Goal: Information Seeking & Learning: Learn about a topic

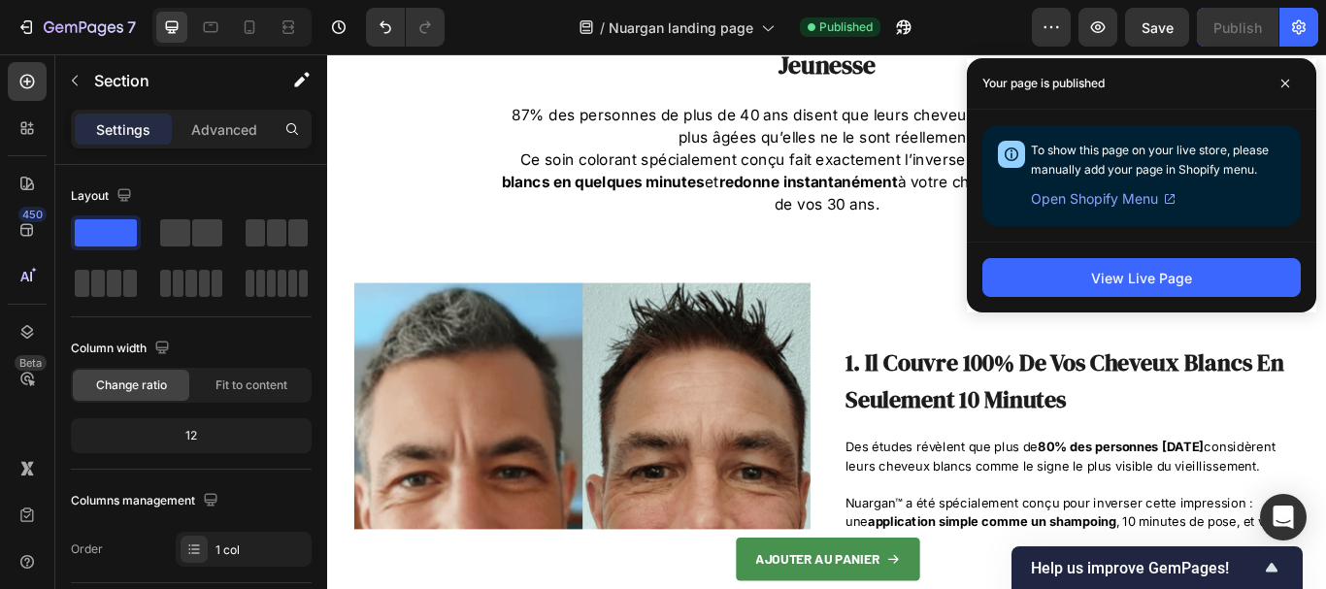
scroll to position [159, 0]
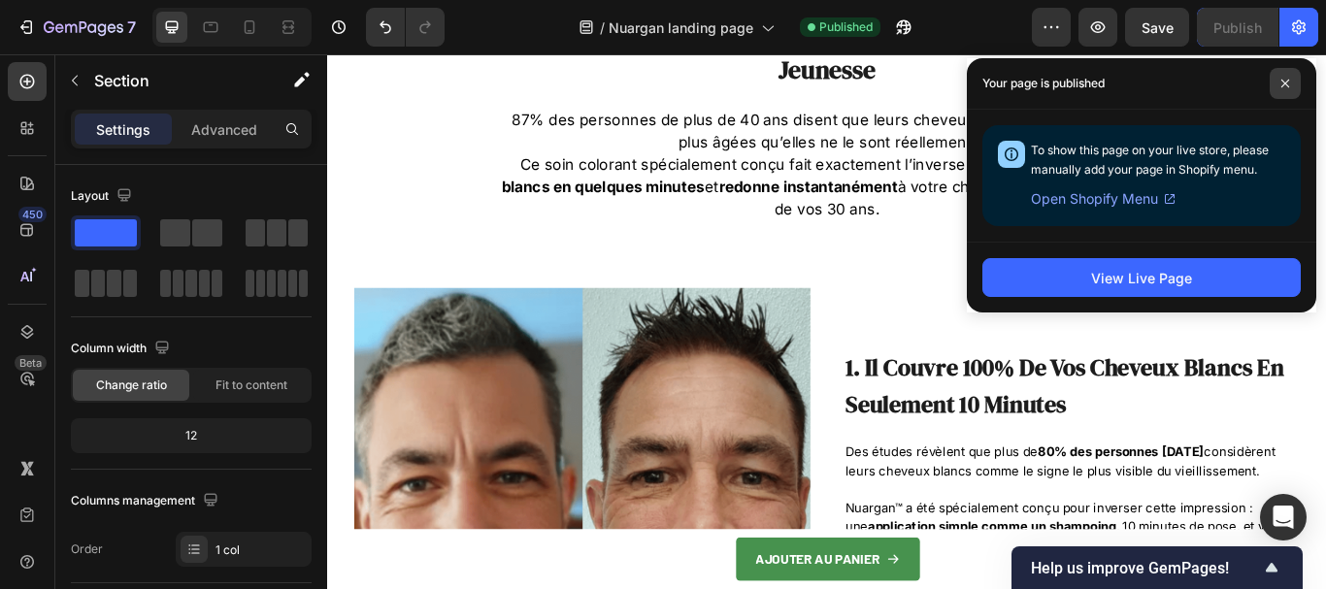
click at [1285, 82] on icon at bounding box center [1285, 84] width 10 height 10
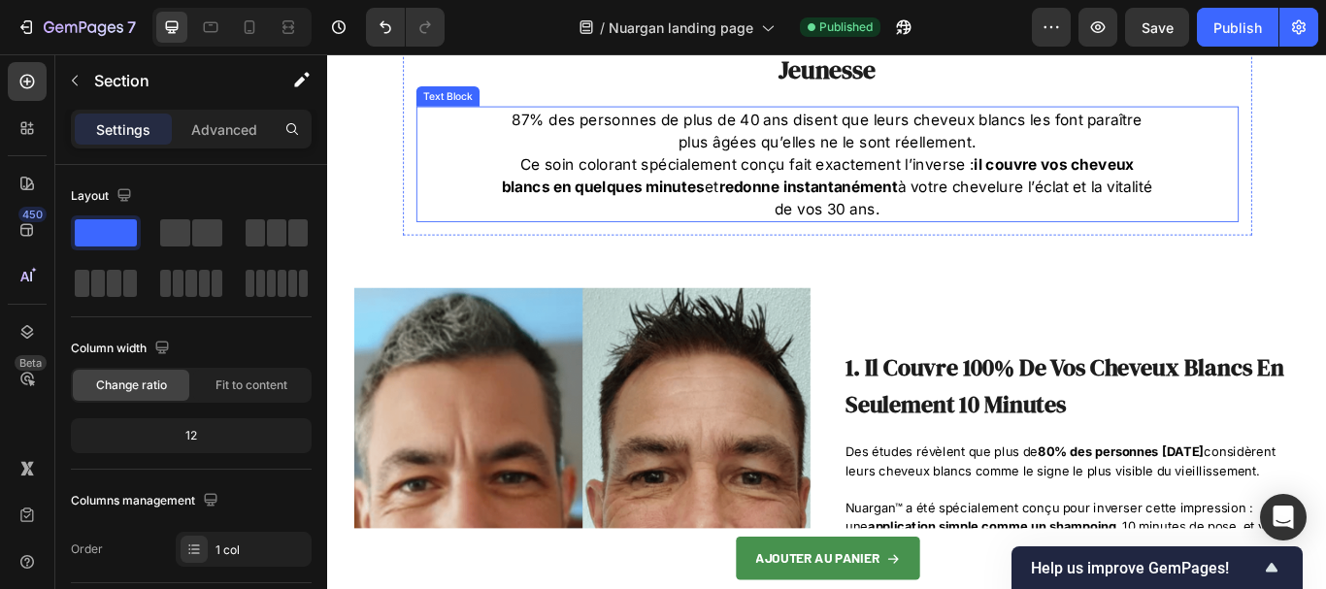
scroll to position [0, 0]
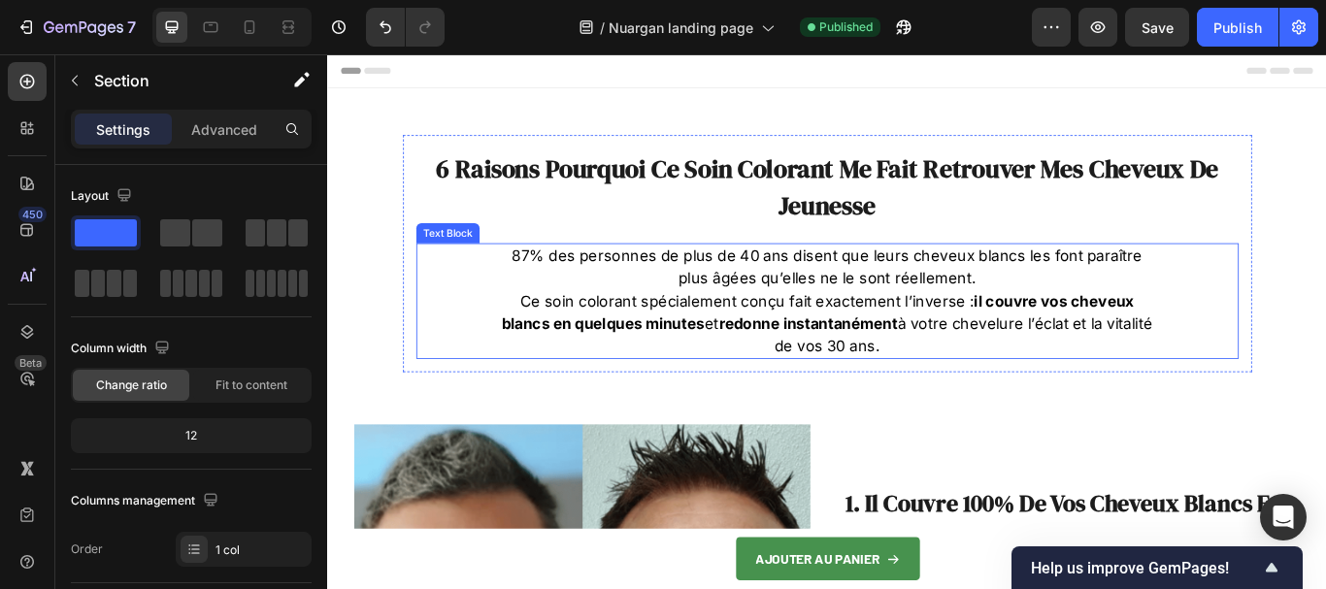
click at [706, 293] on p "87% des personnes de plus de 40 ans disent que leurs cheveux blancs les font pa…" at bounding box center [909, 342] width 763 height 131
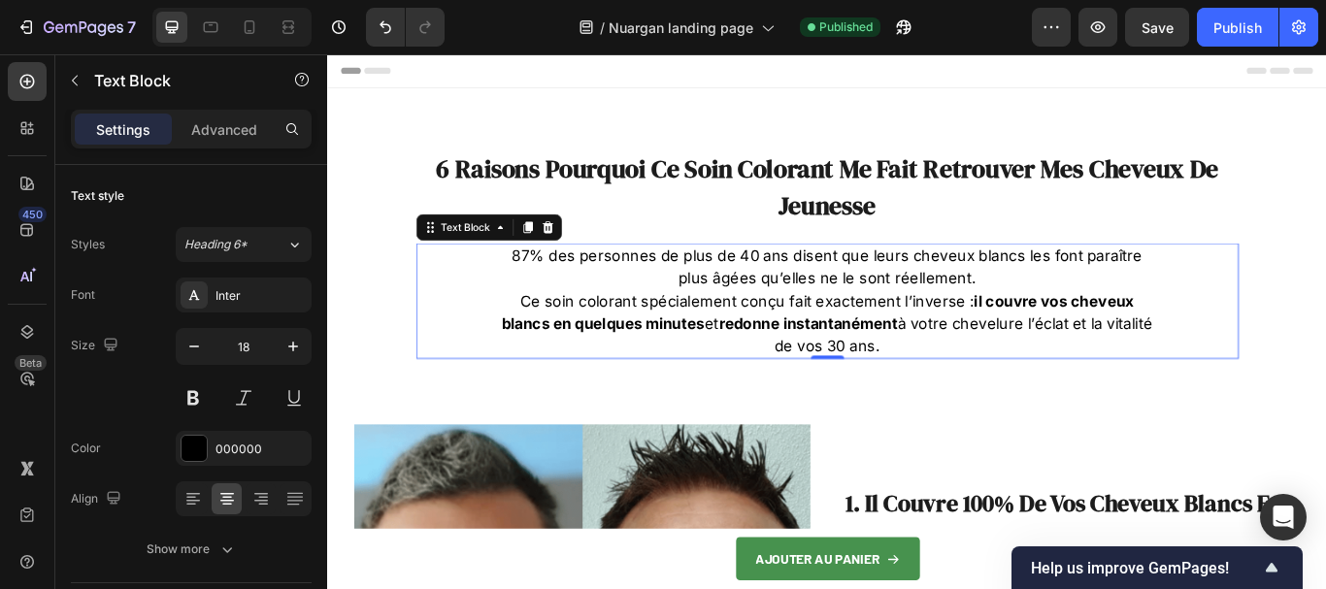
click at [706, 293] on p "87% des personnes de plus de 40 ans disent que leurs cheveux blancs les font pa…" at bounding box center [909, 342] width 763 height 131
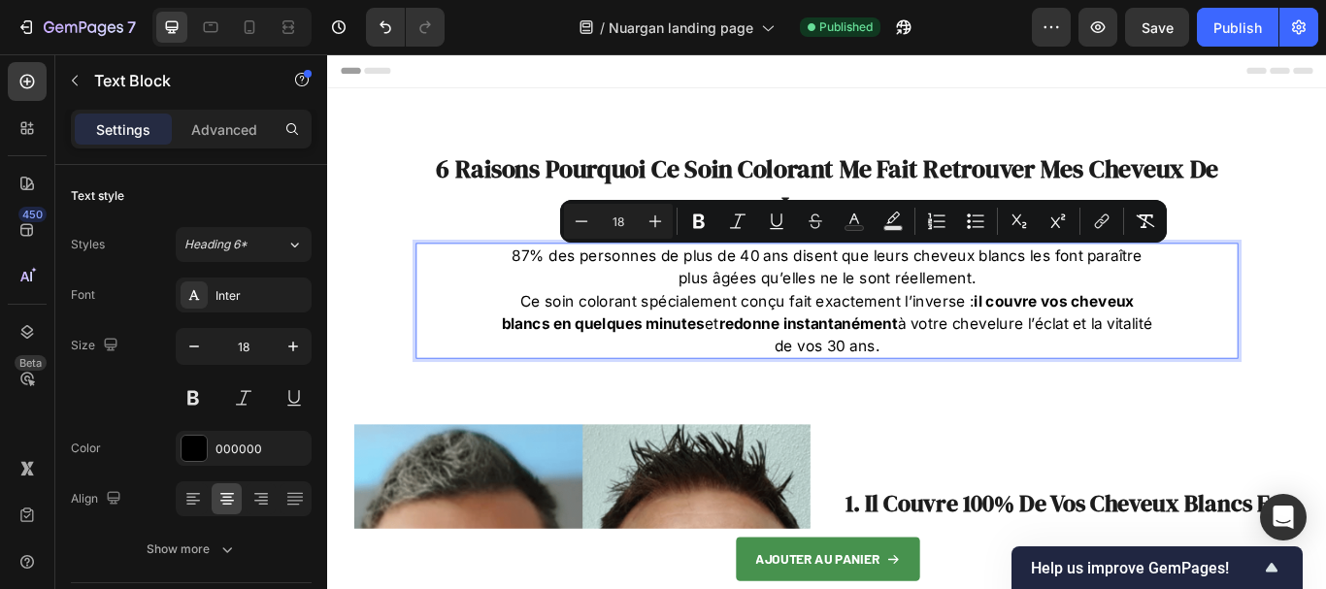
copy p "87% des personnes de plus de 40 ans disent que leurs cheveux blancs les font pa…"
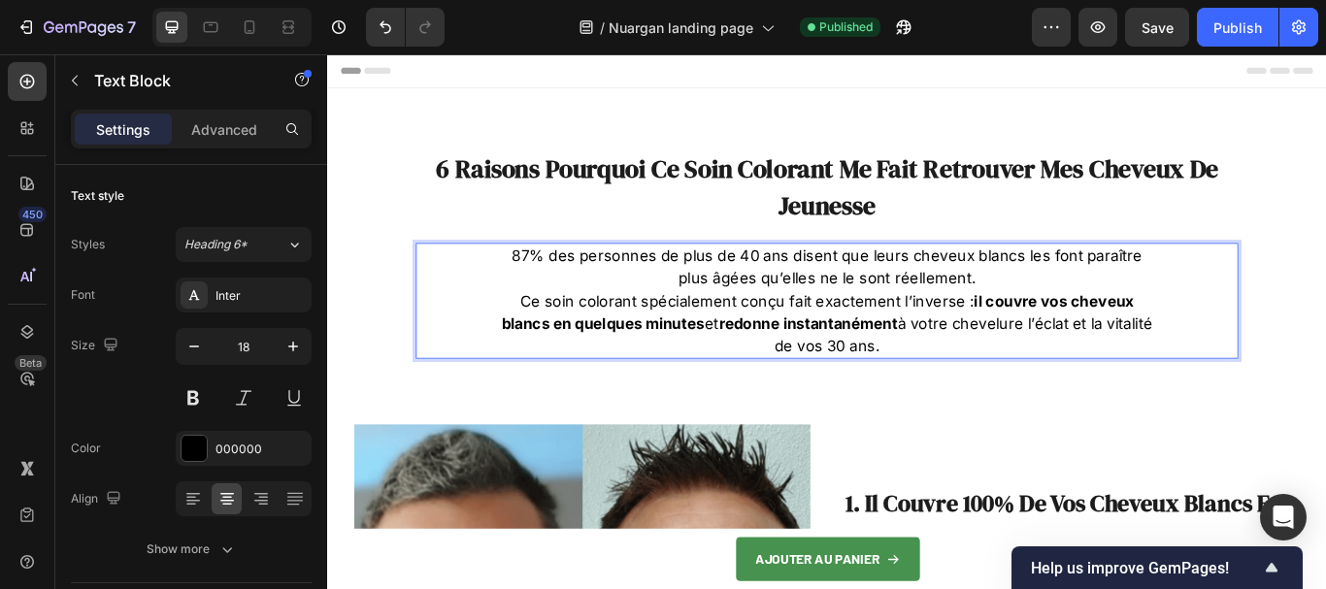
click at [806, 300] on p "87% des personnes de plus de 40 ans disent que leurs cheveux blancs les font pa…" at bounding box center [909, 342] width 763 height 131
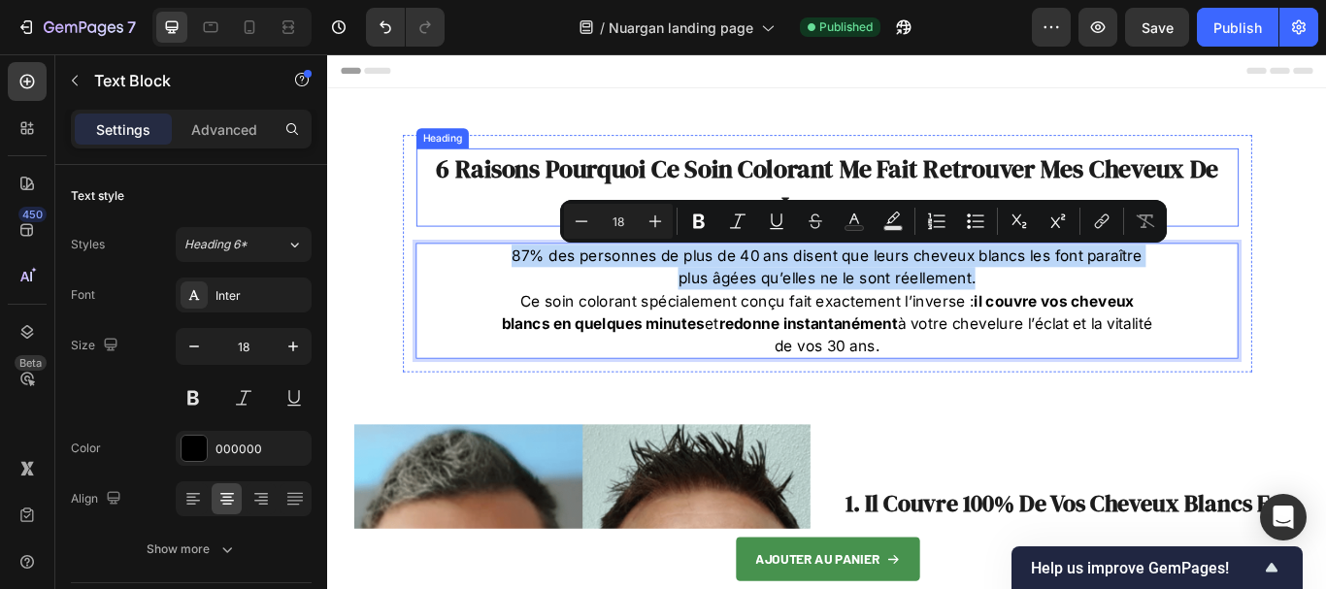
drag, startPoint x: 988, startPoint y: 307, endPoint x: 525, endPoint y: 254, distance: 466.0
click at [525, 254] on div "6 Raisons Pourquoi Ce Soin Colorant Me Fait Retrouver Mes Cheveux De Jeunesse H…" at bounding box center [909, 287] width 959 height 246
copy p "87% des personnes de plus de 40 ans disent que leurs cheveux blancs les font pa…"
